Goal: Transaction & Acquisition: Purchase product/service

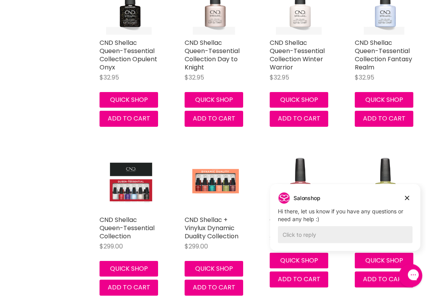
scroll to position [691, 0]
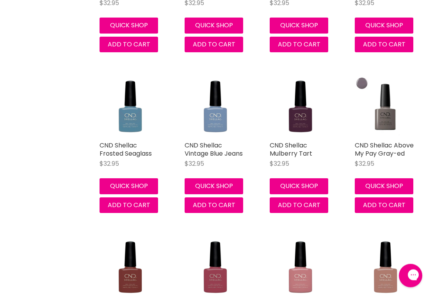
scroll to position [2906, 0]
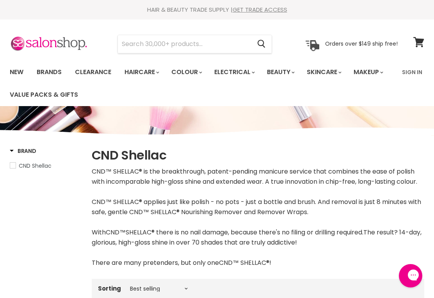
click at [134, 44] on input "Search" at bounding box center [184, 44] width 133 height 18
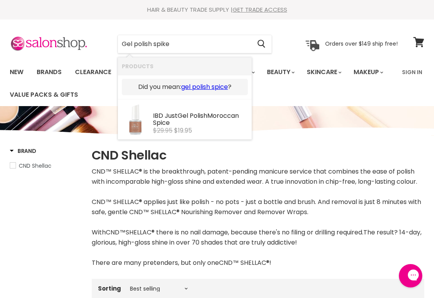
type input "Gel polish spike"
click at [264, 45] on icon "Search" at bounding box center [262, 44] width 8 height 8
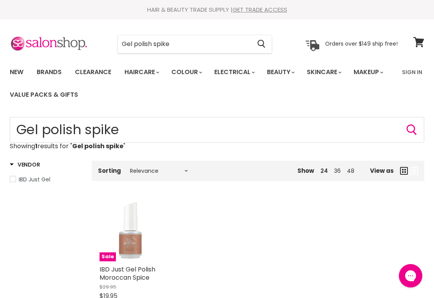
click at [189, 46] on input "Gel polish spike" at bounding box center [184, 44] width 133 height 18
type input "Gel polish spike M19x22A"
click at [268, 47] on button "Search" at bounding box center [261, 44] width 21 height 18
